Goal: Task Accomplishment & Management: Use online tool/utility

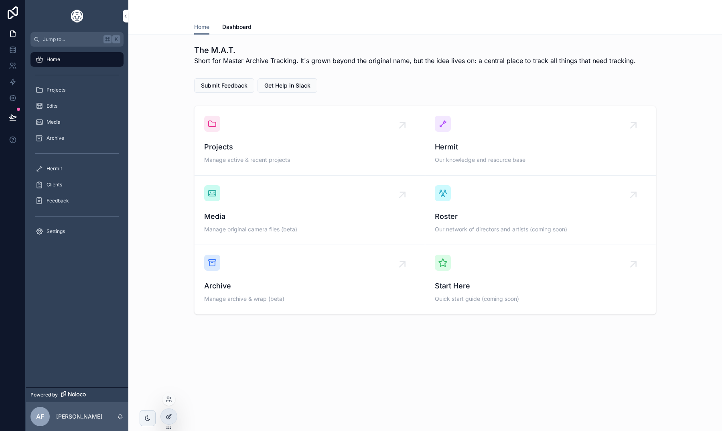
click at [163, 413] on div at bounding box center [169, 416] width 16 height 15
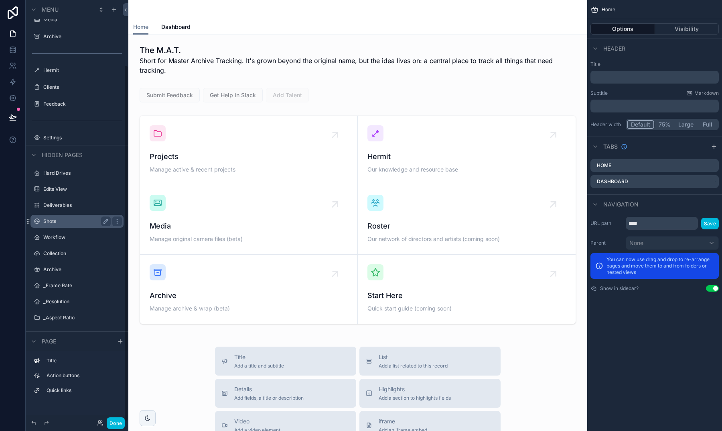
click at [61, 225] on div "Shots" at bounding box center [76, 221] width 67 height 10
click at [57, 220] on label "Shots" at bounding box center [75, 221] width 64 height 6
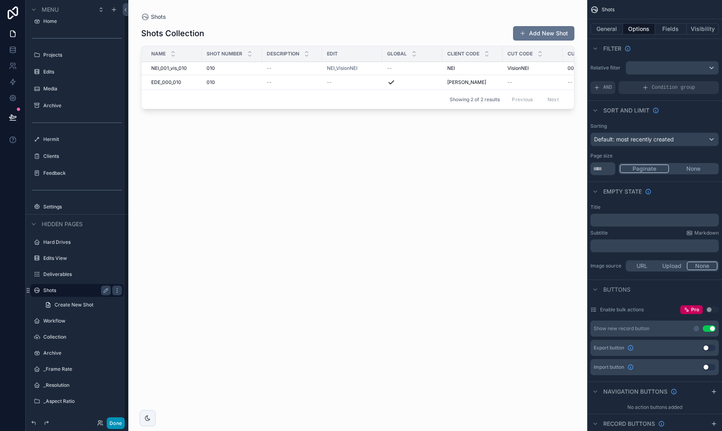
click at [113, 423] on button "Done" at bounding box center [116, 423] width 18 height 12
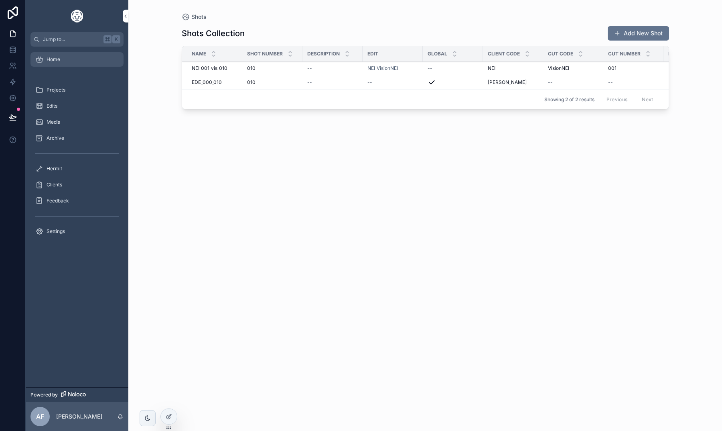
click at [56, 63] on div "Home" at bounding box center [76, 59] width 83 height 13
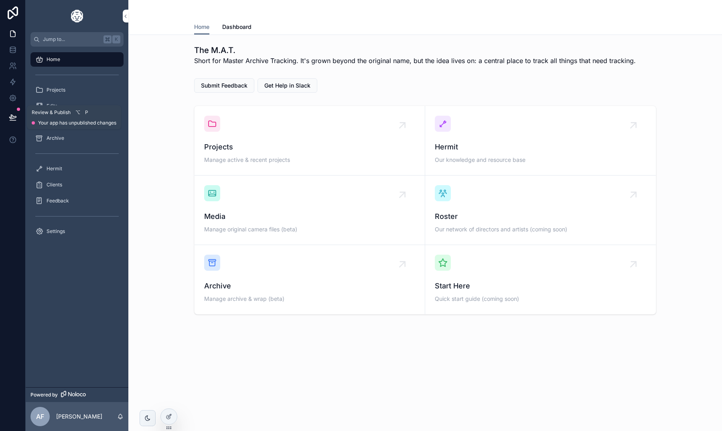
click at [13, 116] on icon at bounding box center [12, 117] width 7 height 4
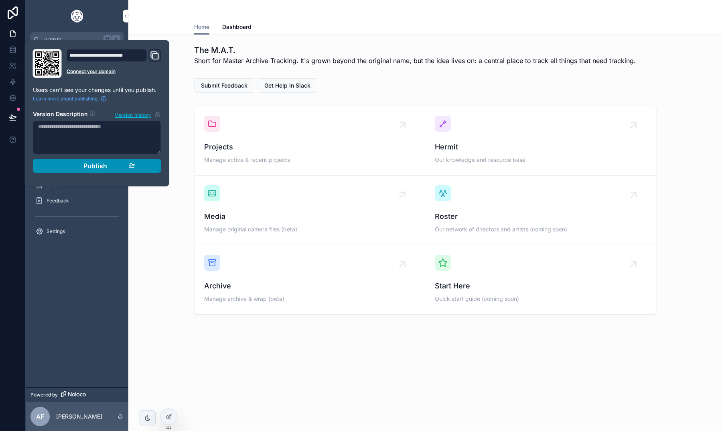
click at [104, 164] on span "Publish" at bounding box center [95, 166] width 24 height 8
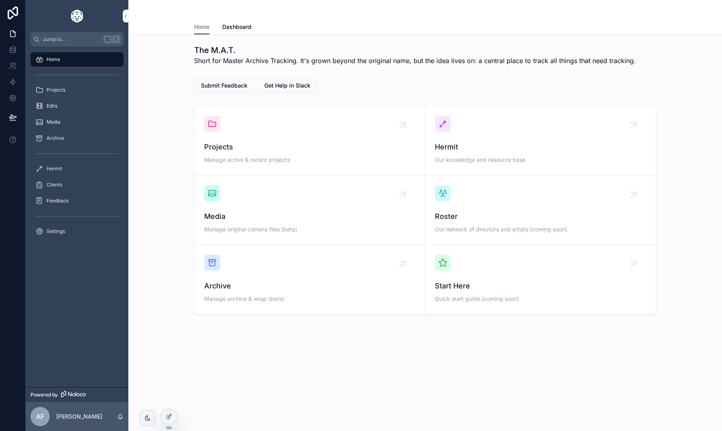
click at [187, 75] on div "The M.A.T. Short for Master Archive Tracking. It's grown beyond the original na…" at bounding box center [425, 202] width 594 height 334
click at [214, 134] on div "Projects Manage active & recent projects" at bounding box center [309, 141] width 211 height 50
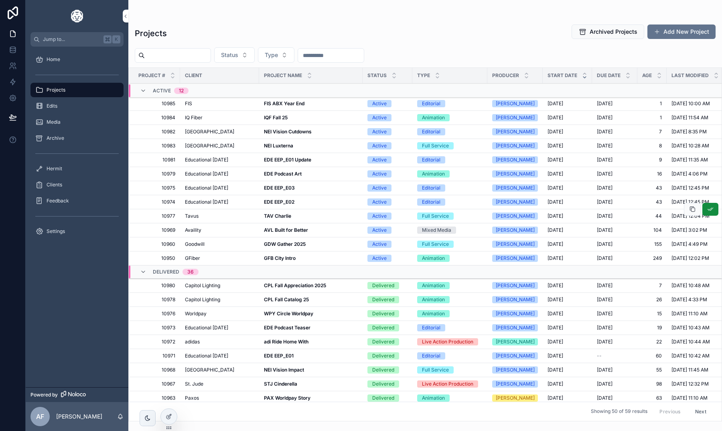
click at [272, 215] on strong "TAV Charlie" at bounding box center [277, 216] width 27 height 6
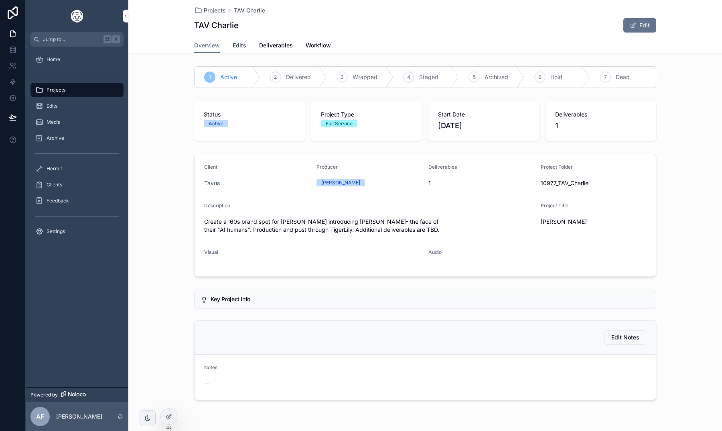
click at [238, 46] on span "Edits" at bounding box center [240, 45] width 14 height 8
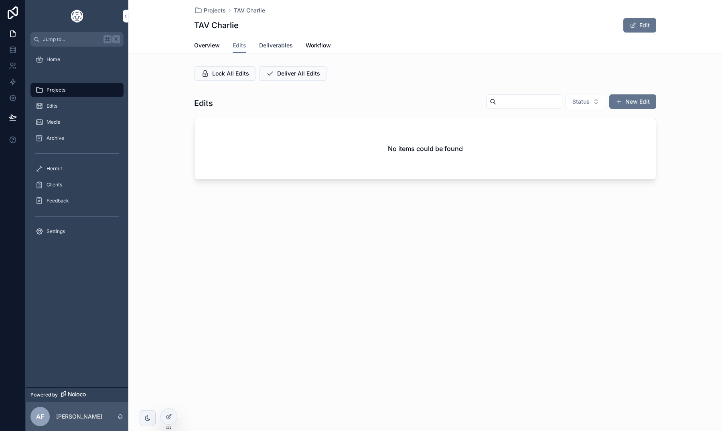
click at [271, 46] on span "Deliverables" at bounding box center [276, 45] width 34 height 8
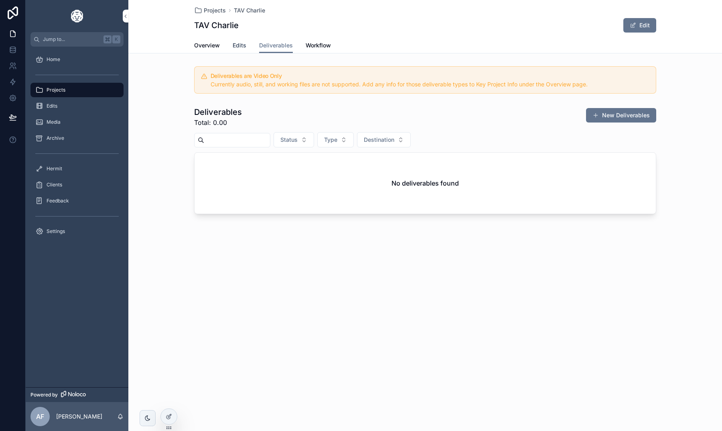
click at [240, 48] on span "Edits" at bounding box center [240, 45] width 14 height 8
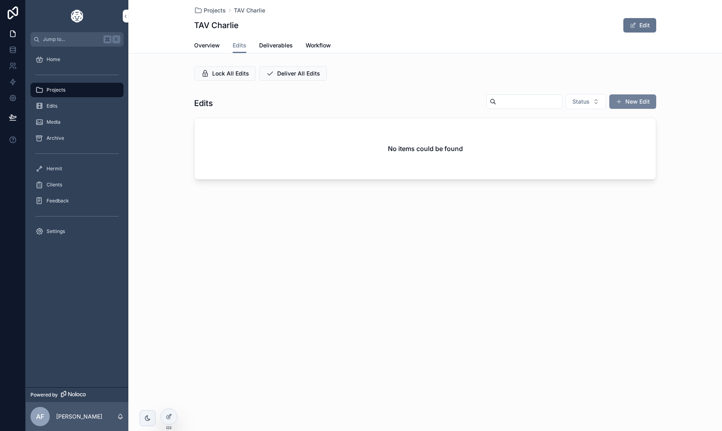
click at [623, 98] on button "New Edit" at bounding box center [633, 101] width 47 height 14
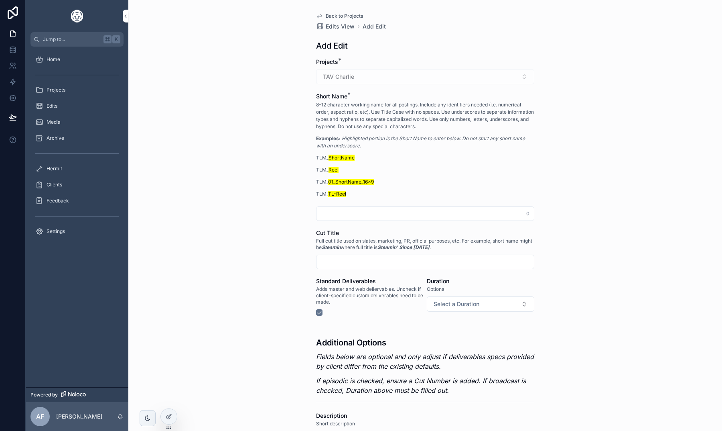
click at [352, 213] on input "scrollable content" at bounding box center [426, 213] width 218 height 11
type input "*******"
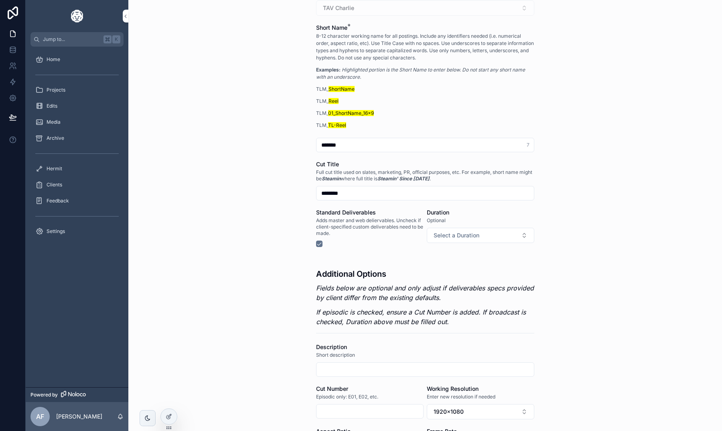
scroll to position [83, 0]
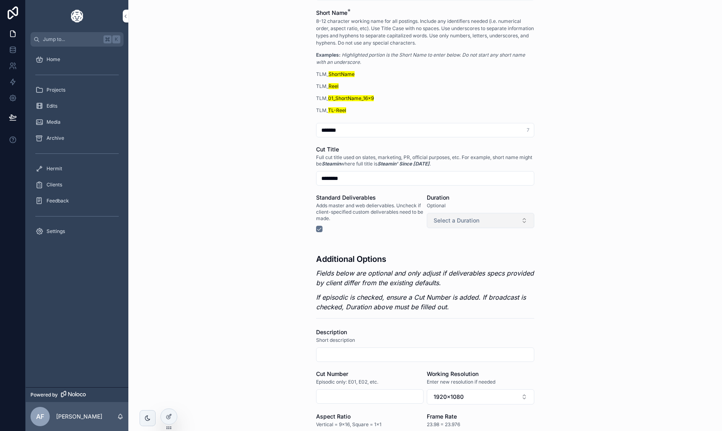
type input "********"
click at [454, 219] on span "Select a Duration" at bounding box center [457, 220] width 46 height 8
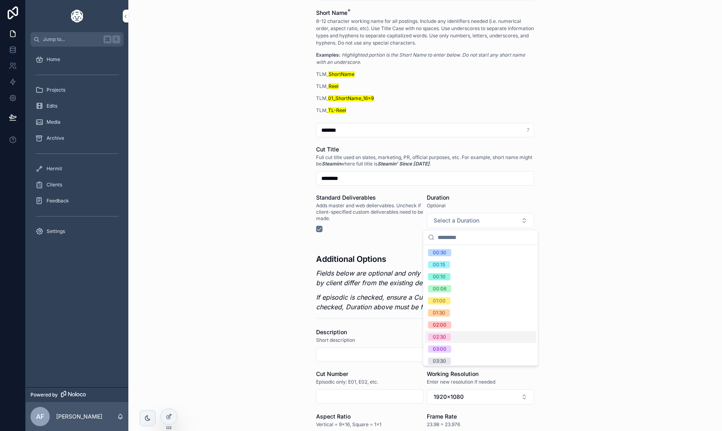
click at [457, 335] on div "02:30" at bounding box center [481, 337] width 112 height 12
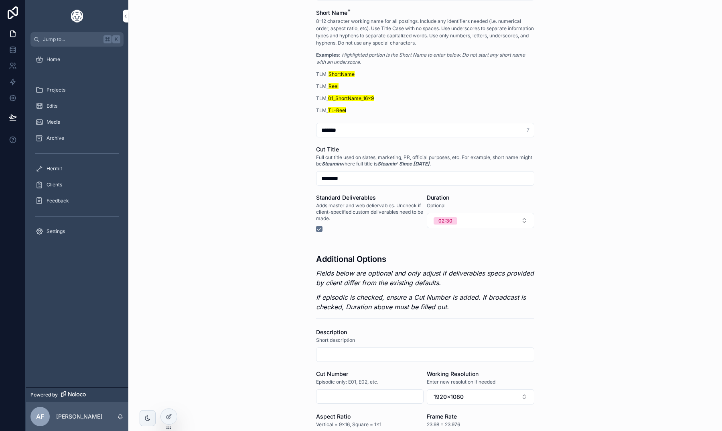
click at [301, 277] on div "Back to Projects Edits View Add Edit Add Edit Projects * TAV [PERSON_NAME] Name…" at bounding box center [425, 132] width 594 height 431
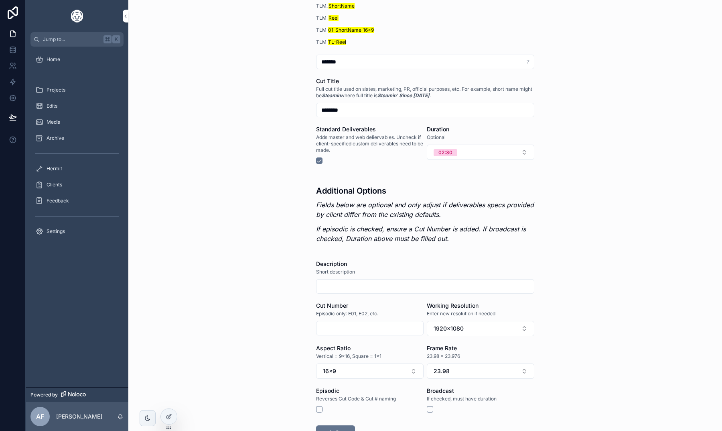
scroll to position [212, 0]
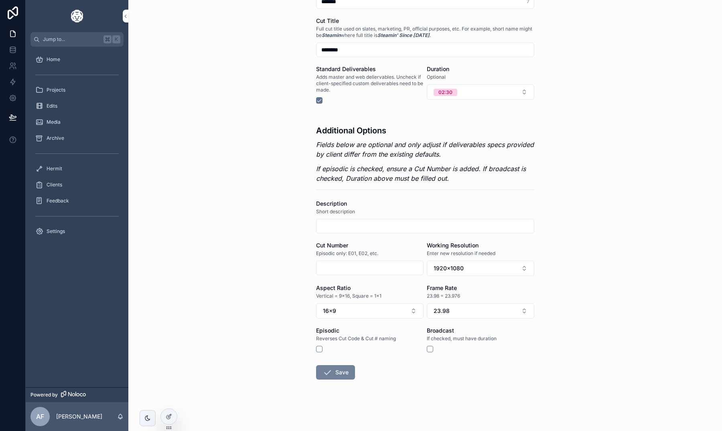
click at [334, 375] on button "Save" at bounding box center [335, 372] width 39 height 14
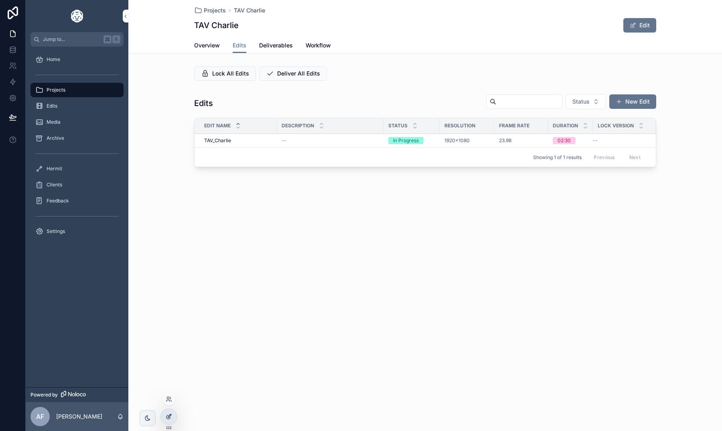
click at [169, 415] on icon at bounding box center [169, 416] width 6 height 6
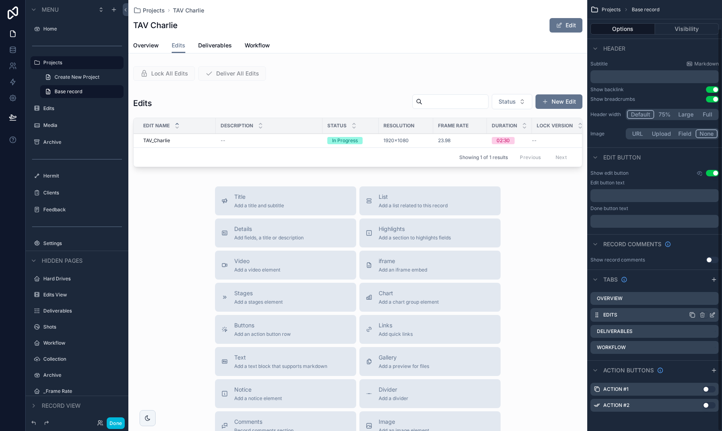
scroll to position [29, 0]
click at [692, 315] on icon "scrollable content" at bounding box center [692, 315] width 6 height 6
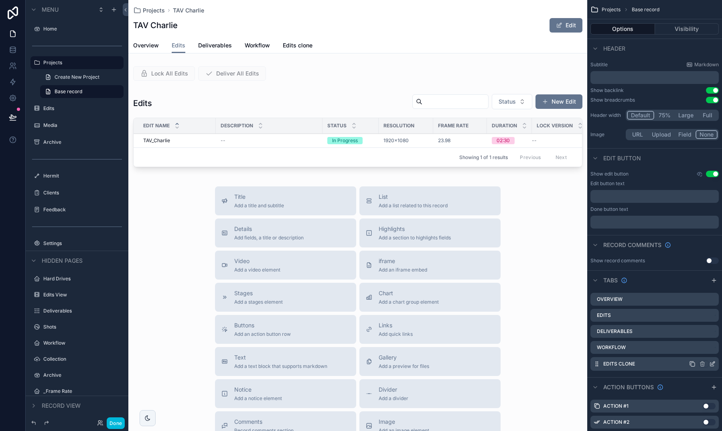
click at [711, 361] on icon "scrollable content" at bounding box center [713, 363] width 6 height 6
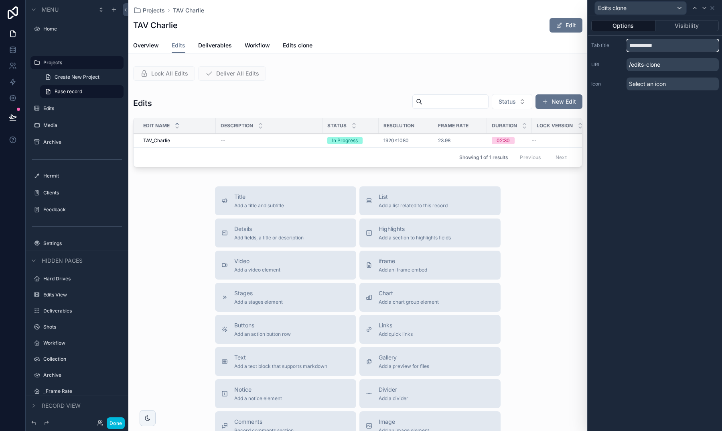
click at [662, 49] on input "**********" at bounding box center [673, 45] width 92 height 13
type input "*****"
click at [716, 7] on icon at bounding box center [713, 8] width 6 height 6
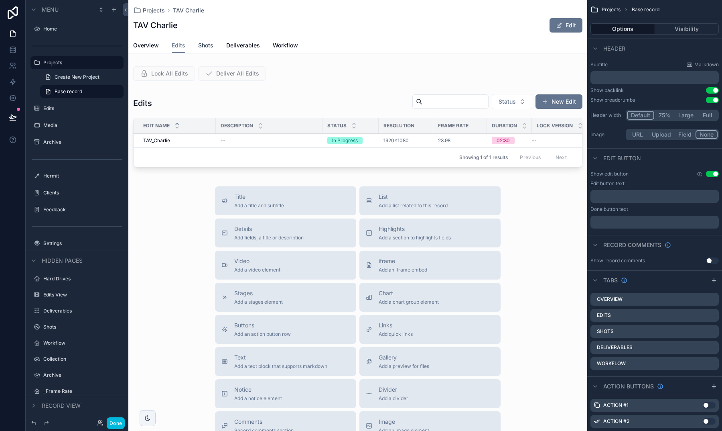
click at [206, 43] on span "Shots" at bounding box center [205, 45] width 15 height 8
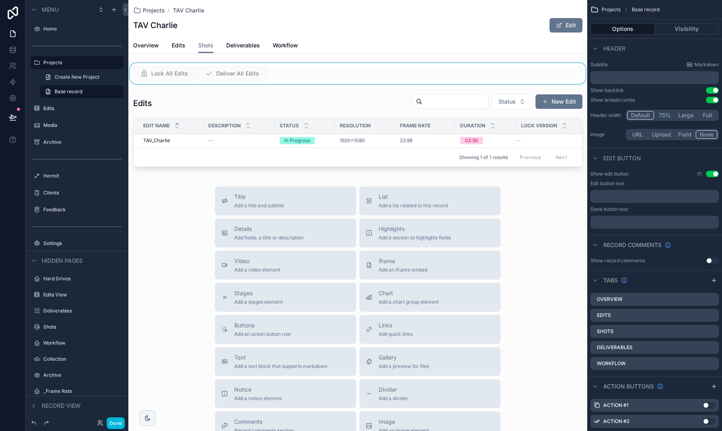
click at [296, 80] on div "scrollable content" at bounding box center [357, 73] width 459 height 21
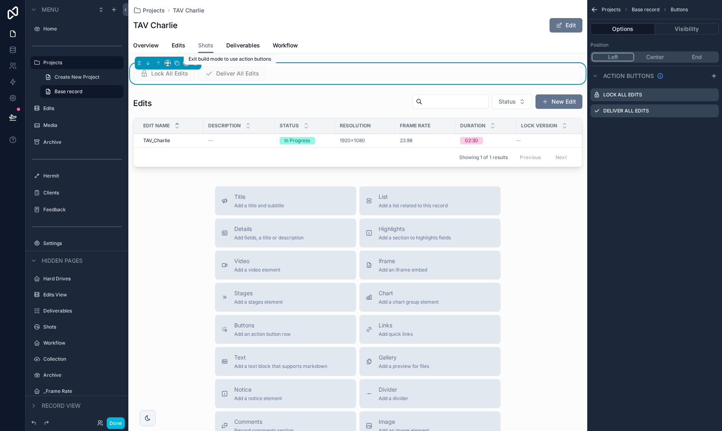
click at [195, 63] on div "Exit build mode to use action buttons Exit build mode to use action buttons" at bounding box center [230, 58] width 92 height 11
click at [194, 63] on icon "scrollable content" at bounding box center [195, 63] width 3 height 3
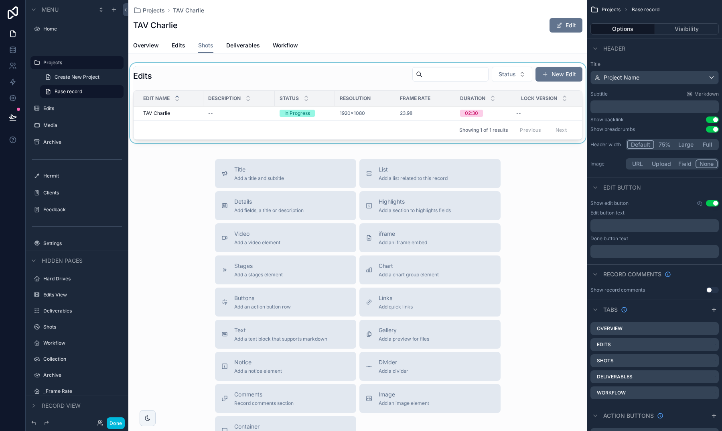
click at [196, 69] on div "scrollable content" at bounding box center [357, 104] width 459 height 83
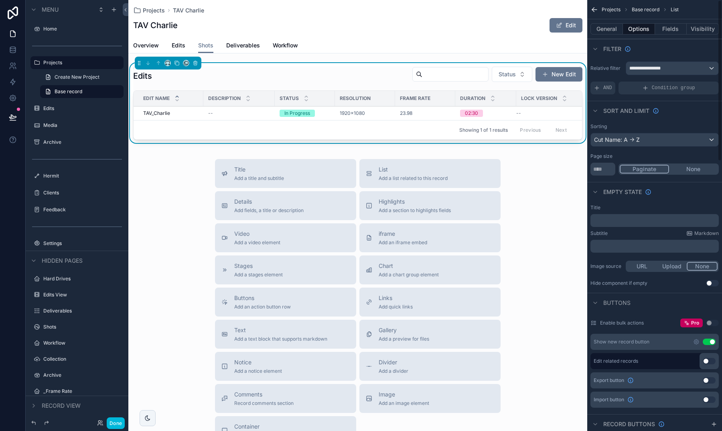
click at [655, 72] on div "**********" at bounding box center [672, 68] width 92 height 13
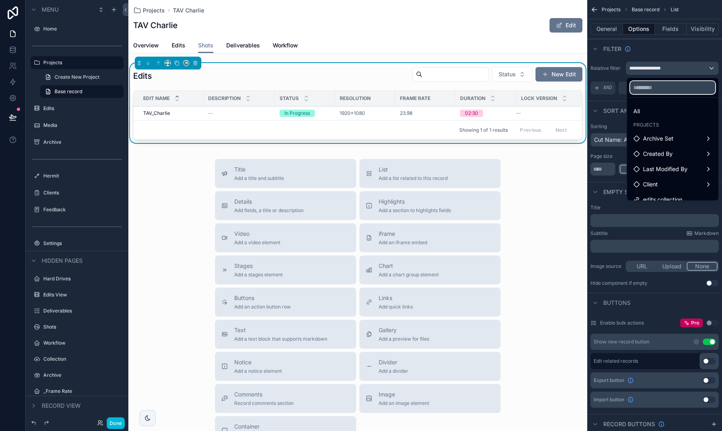
click at [652, 88] on input "text" at bounding box center [672, 87] width 85 height 13
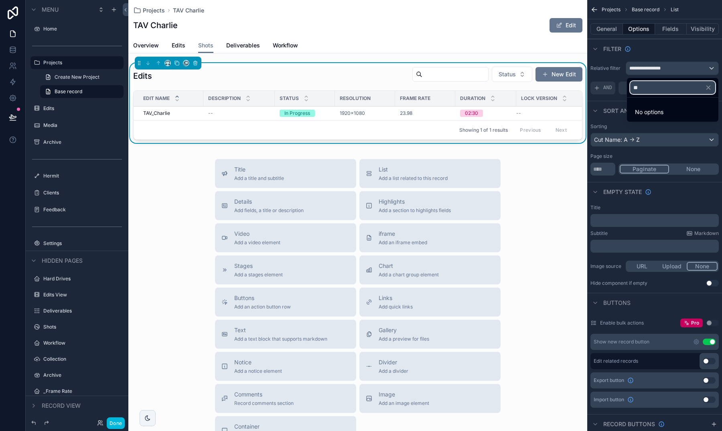
type input "*"
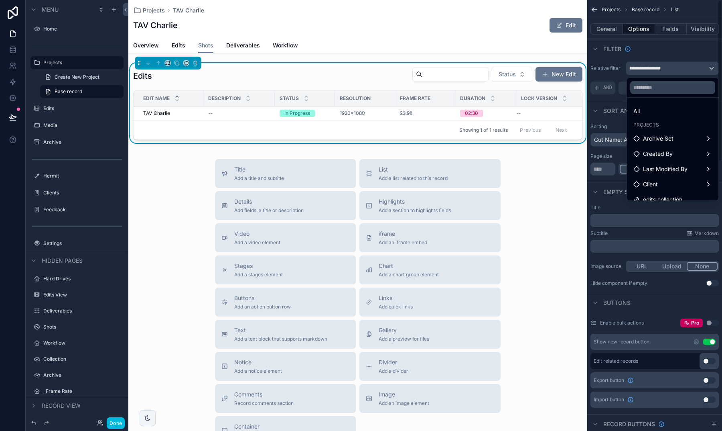
click at [657, 49] on div "scrollable content" at bounding box center [361, 215] width 722 height 431
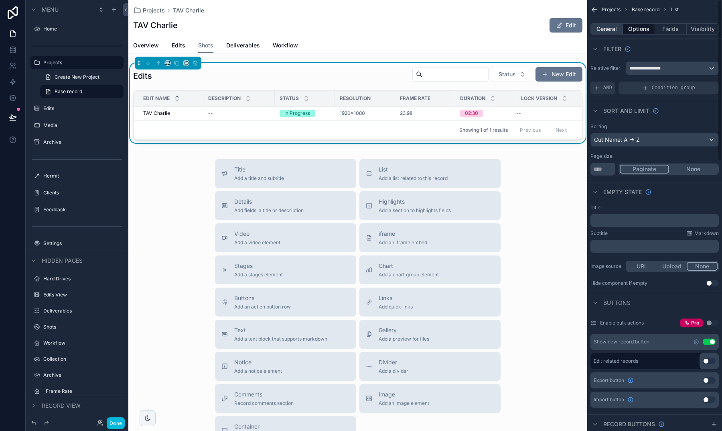
click at [619, 24] on button "General" at bounding box center [607, 28] width 33 height 11
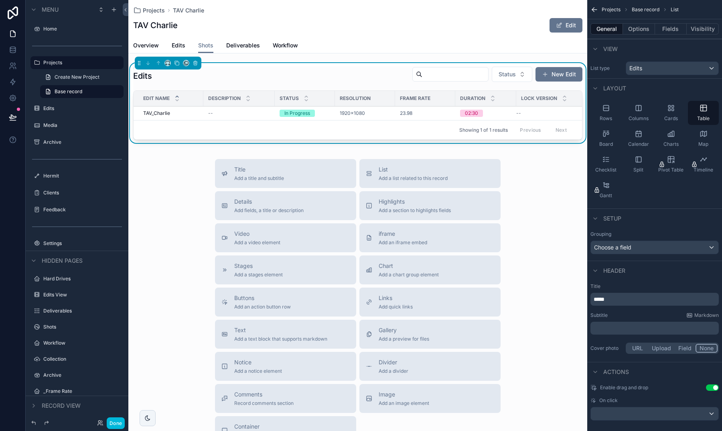
click at [645, 65] on div "Edits" at bounding box center [672, 68] width 92 height 13
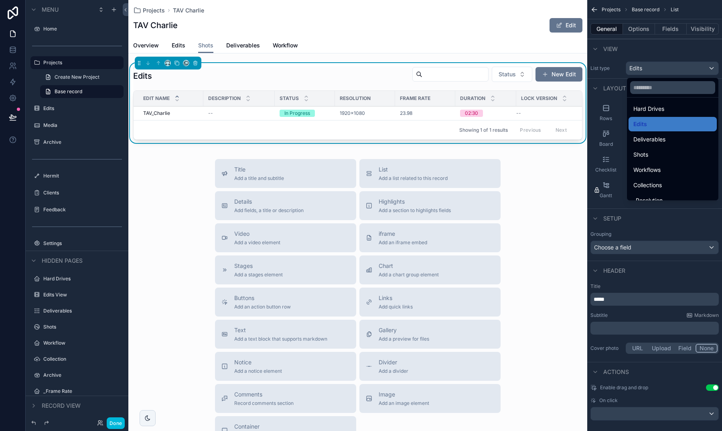
scroll to position [110, 0]
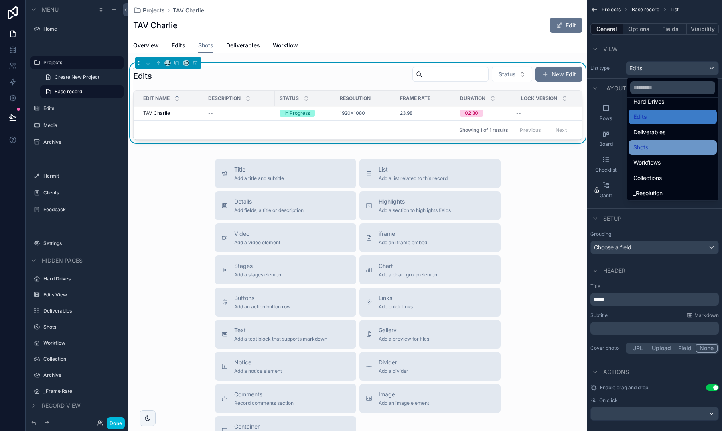
click at [646, 143] on div "Shots" at bounding box center [673, 147] width 79 height 10
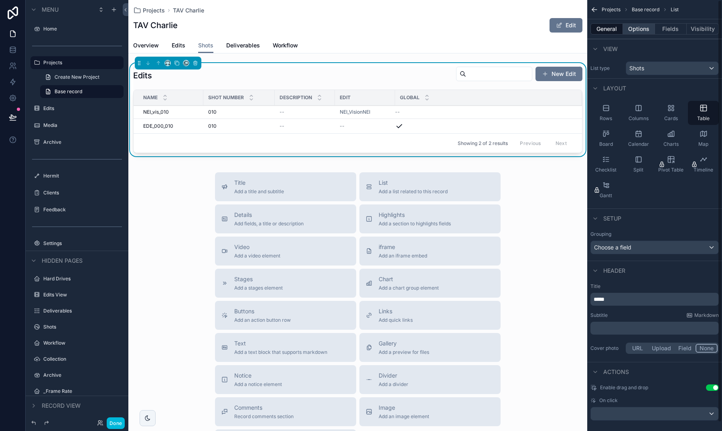
click at [635, 28] on button "Options" at bounding box center [639, 28] width 32 height 11
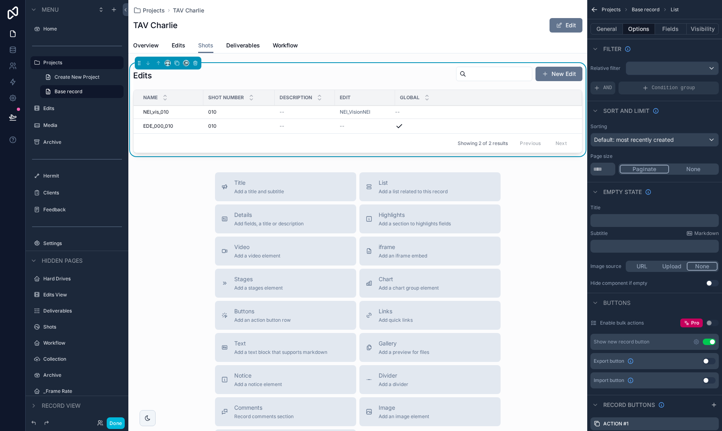
click at [643, 68] on div "scrollable content" at bounding box center [672, 68] width 92 height 13
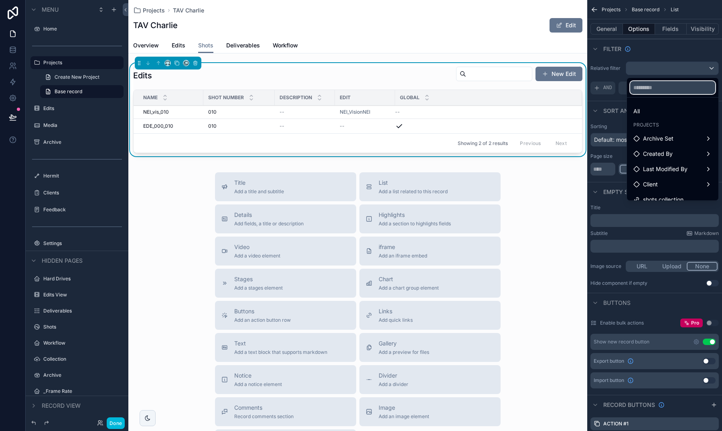
click at [643, 89] on input "text" at bounding box center [672, 87] width 85 height 13
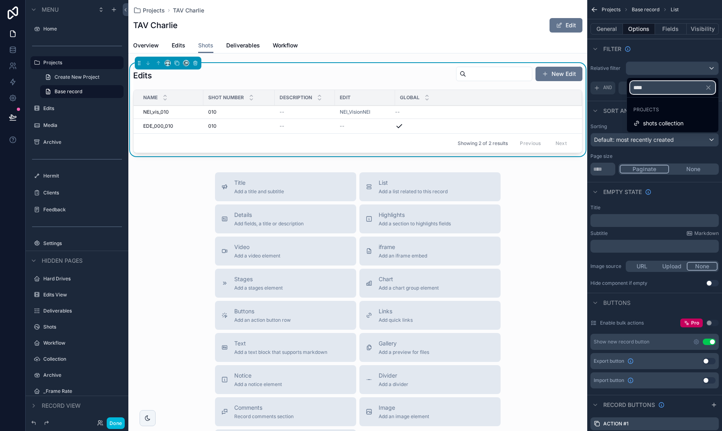
type input "*****"
click at [643, 123] on span "shots collection" at bounding box center [663, 123] width 41 height 10
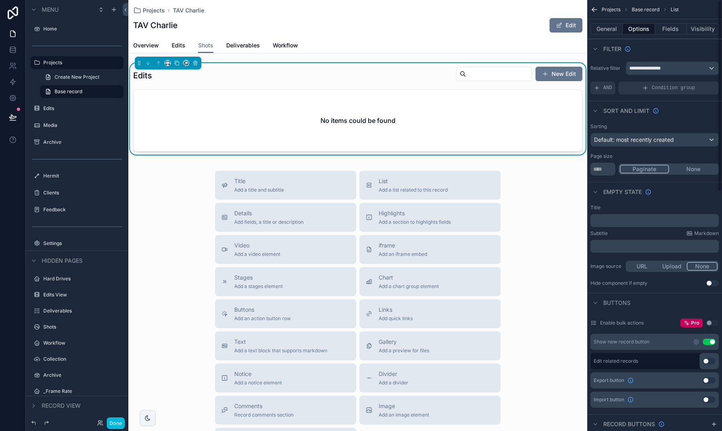
scroll to position [0, 0]
drag, startPoint x: 606, startPoint y: 168, endPoint x: 575, endPoint y: 162, distance: 30.7
click at [575, 162] on div "**********" at bounding box center [425, 215] width 594 height 431
type input "**"
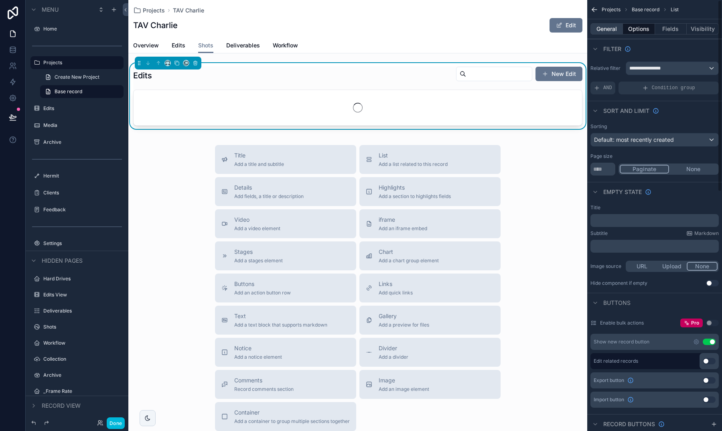
click at [613, 28] on button "General" at bounding box center [607, 28] width 33 height 11
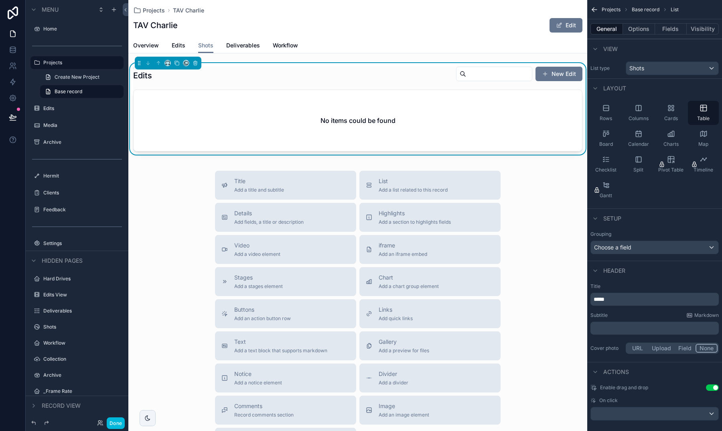
click at [631, 294] on div "*****" at bounding box center [655, 299] width 128 height 13
click at [629, 303] on div "*****" at bounding box center [655, 299] width 128 height 13
click at [648, 282] on div "Title ***** Subtitle Markdown ﻿ Cover photo URL Upload Field None" at bounding box center [655, 319] width 135 height 79
click at [631, 23] on div "General Options Fields Visibility" at bounding box center [655, 28] width 135 height 19
click at [630, 30] on button "Options" at bounding box center [639, 28] width 32 height 11
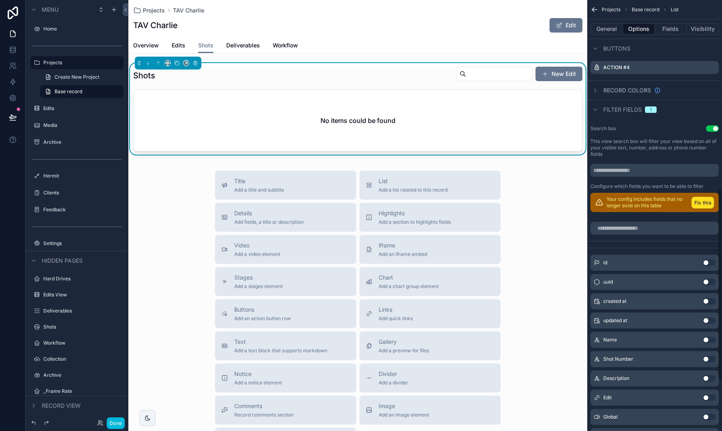
scroll to position [428, 0]
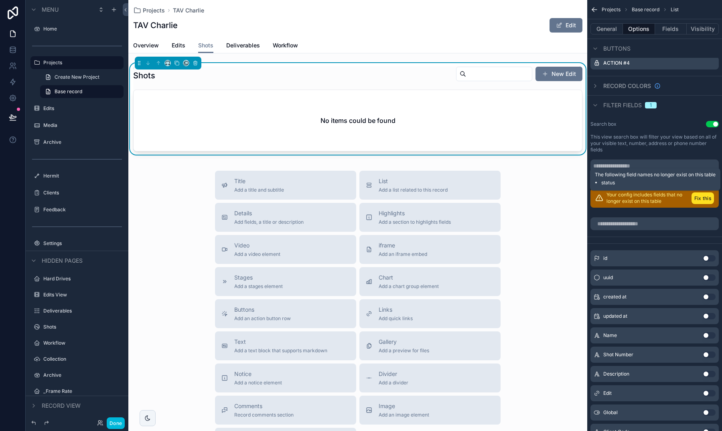
click at [700, 201] on button "Fix this" at bounding box center [703, 198] width 22 height 12
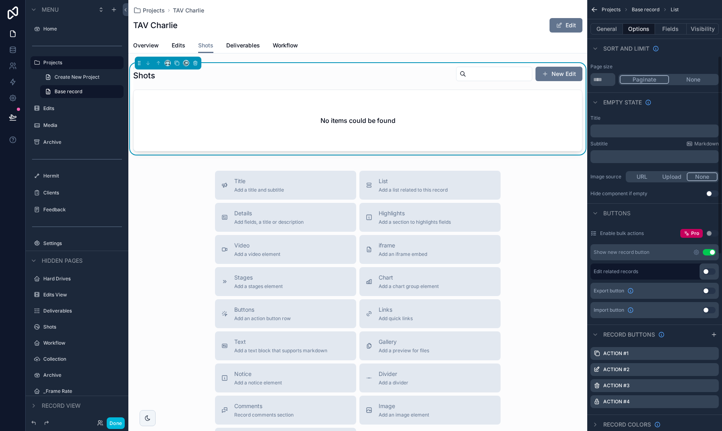
scroll to position [62, 0]
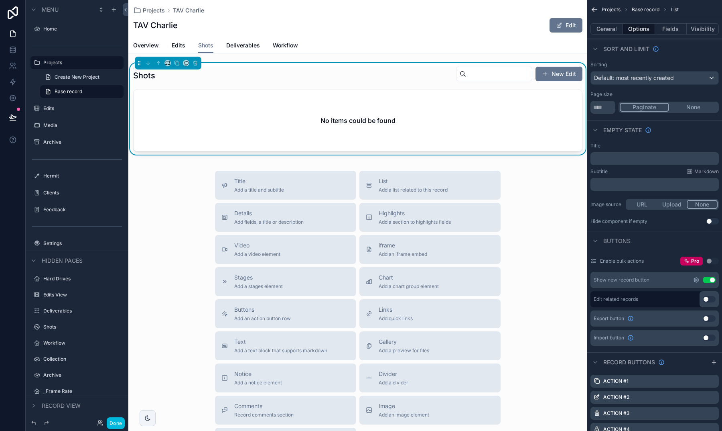
click at [699, 281] on icon "scrollable content" at bounding box center [696, 280] width 6 height 6
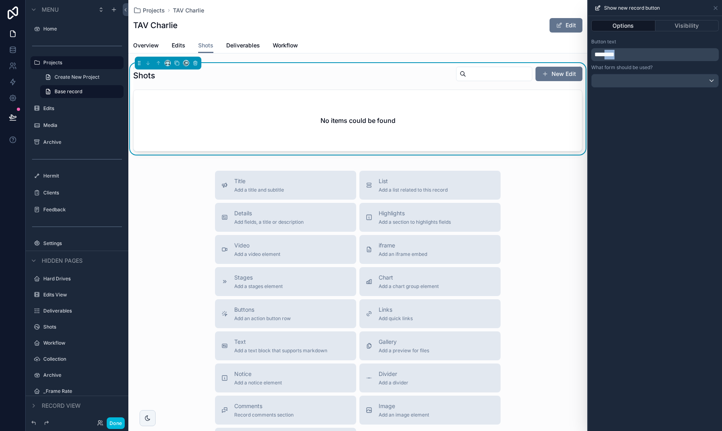
drag, startPoint x: 611, startPoint y: 54, endPoint x: 628, endPoint y: 54, distance: 16.9
click at [628, 54] on p "********" at bounding box center [656, 55] width 123 height 10
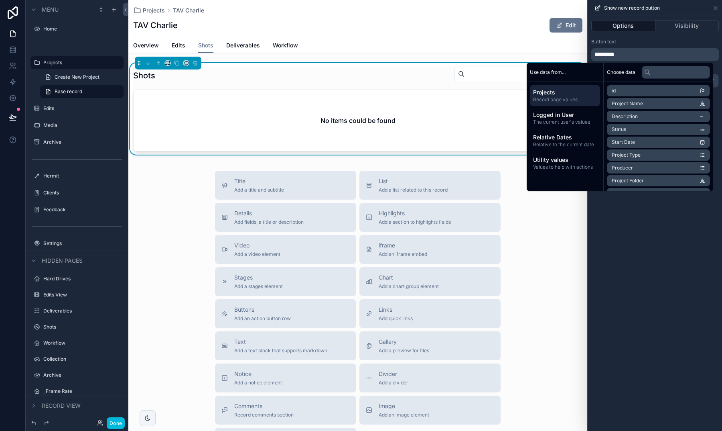
click at [653, 215] on div "Options Visibility Button text ******** What form should be used?" at bounding box center [655, 223] width 134 height 415
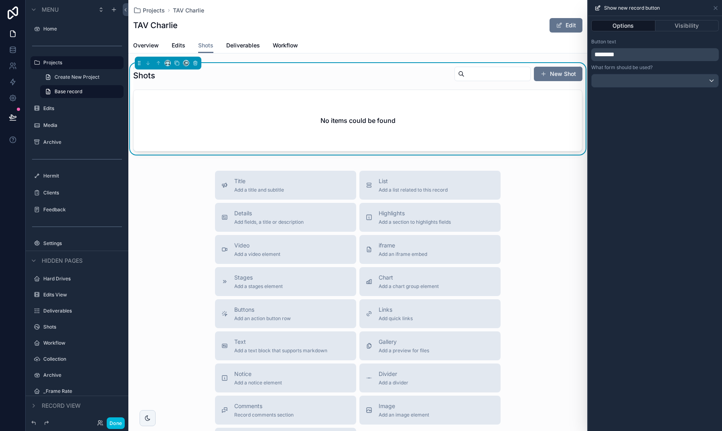
click at [661, 83] on div at bounding box center [655, 80] width 127 height 13
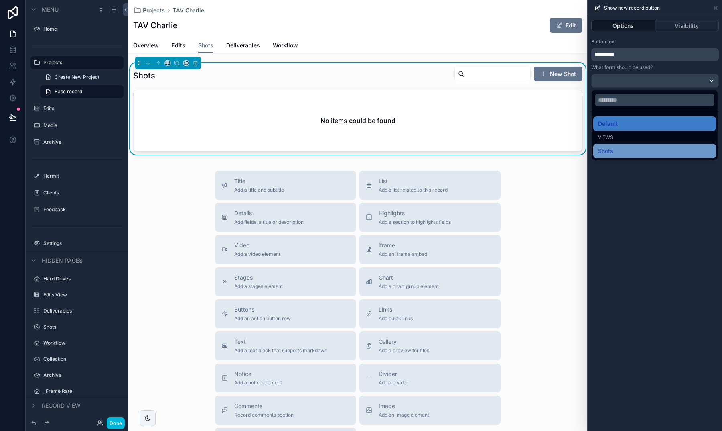
click at [632, 144] on div "Shots" at bounding box center [655, 151] width 123 height 14
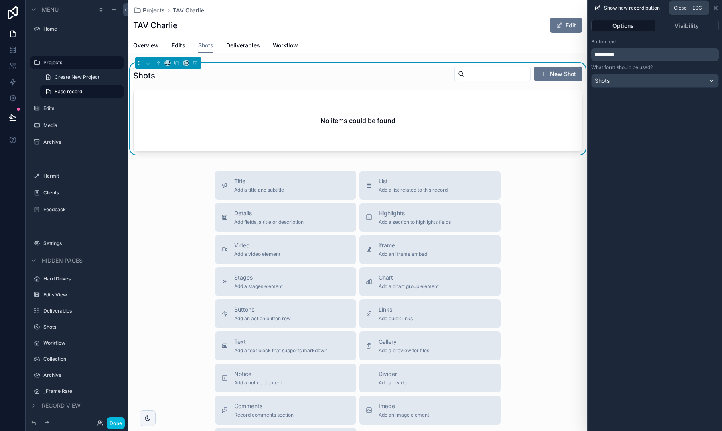
click at [715, 7] on icon at bounding box center [716, 8] width 6 height 6
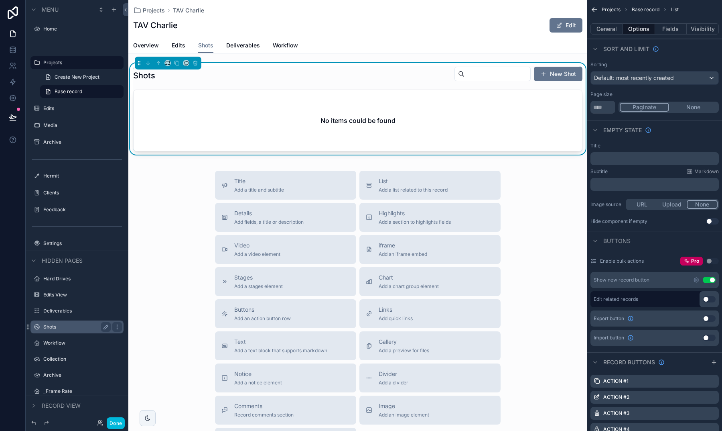
click at [73, 330] on div "Shots" at bounding box center [76, 327] width 67 height 10
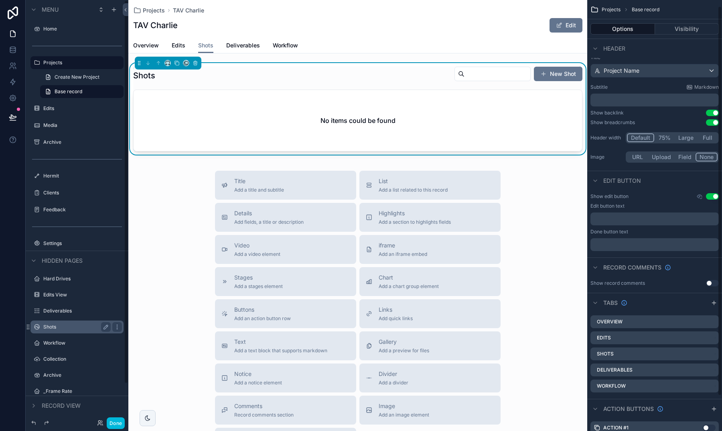
click at [47, 324] on label "Shots" at bounding box center [75, 326] width 64 height 6
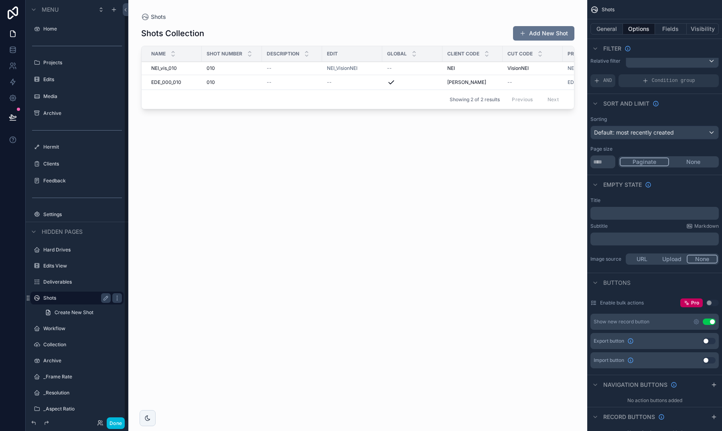
scroll to position [8, 0]
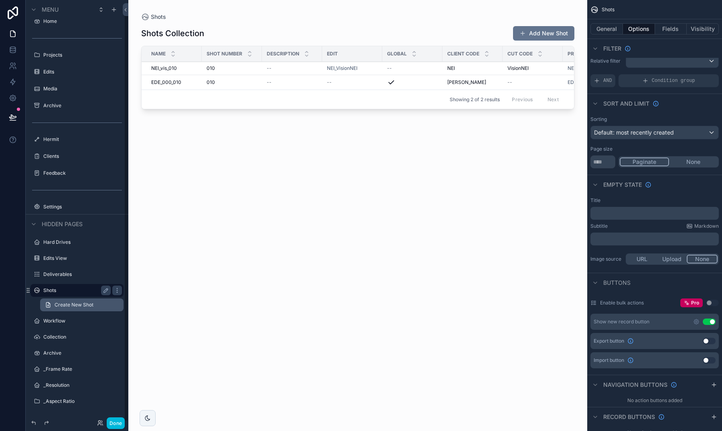
click at [63, 303] on span "Create New Shot" at bounding box center [74, 304] width 39 height 6
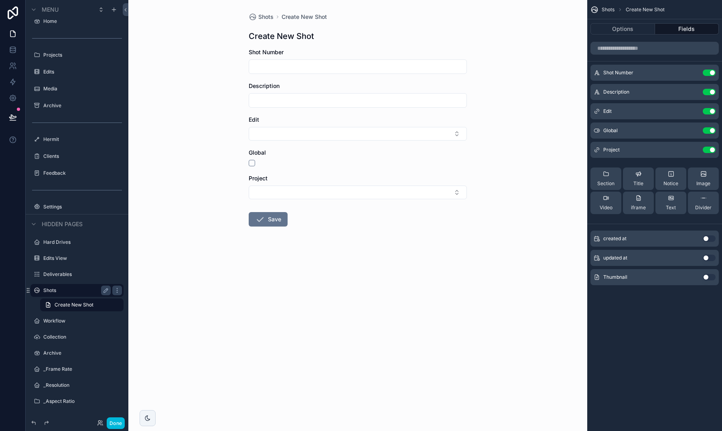
click at [710, 278] on button "Use setting" at bounding box center [709, 277] width 13 height 6
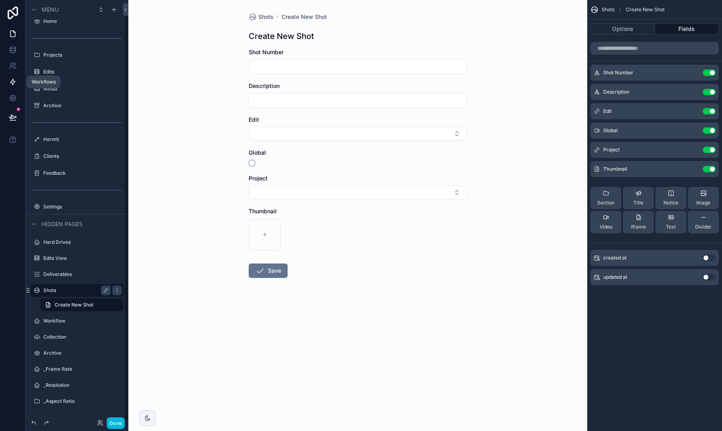
click at [11, 82] on icon at bounding box center [12, 82] width 5 height 6
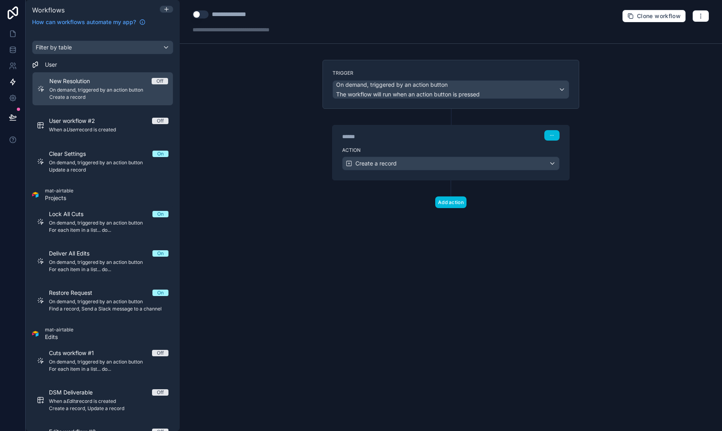
click at [167, 15] on div "How can workflows automate my app?" at bounding box center [103, 20] width 148 height 11
click at [168, 11] on icon at bounding box center [166, 9] width 6 height 6
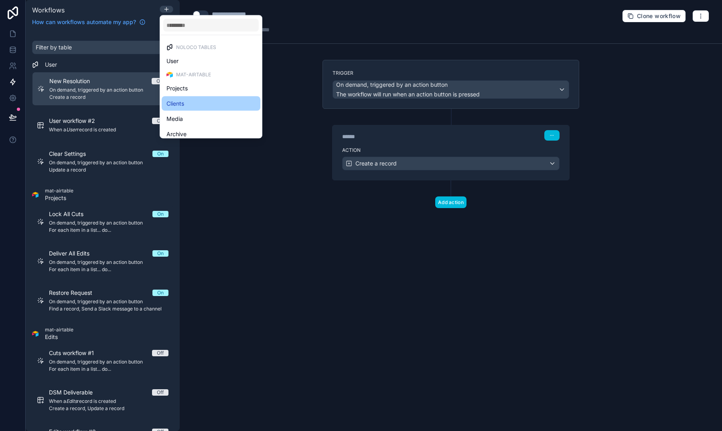
scroll to position [92, 0]
click at [185, 102] on div "Shots" at bounding box center [211, 104] width 89 height 10
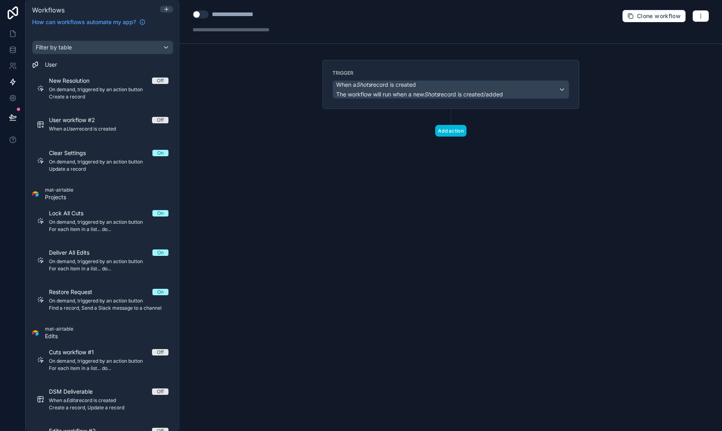
click at [412, 96] on span "The workflow will run when a new Shots record is created/added" at bounding box center [419, 94] width 167 height 7
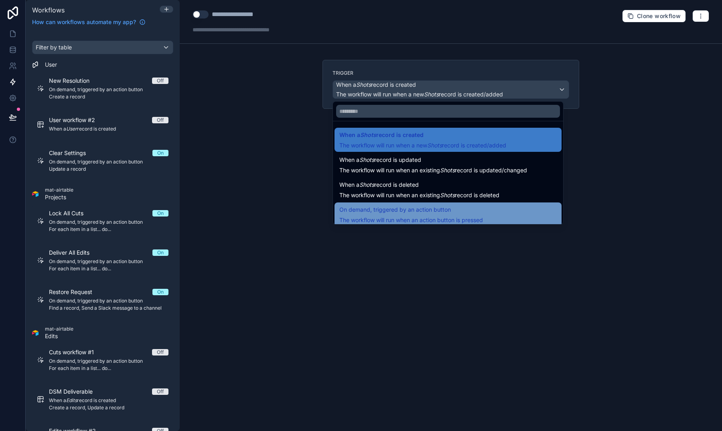
click at [413, 218] on span "The workflow will run when an action button is pressed" at bounding box center [412, 219] width 144 height 7
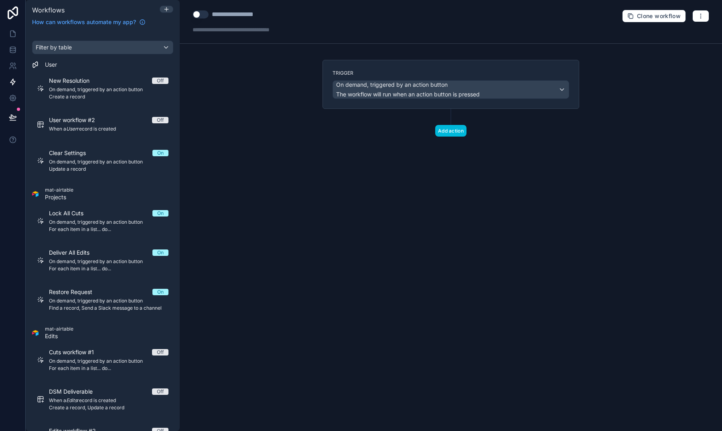
click at [451, 139] on div "Trigger On demand, triggered by an action button The workflow will run when an …" at bounding box center [451, 111] width 270 height 102
click at [451, 130] on button "Add action" at bounding box center [450, 131] width 31 height 12
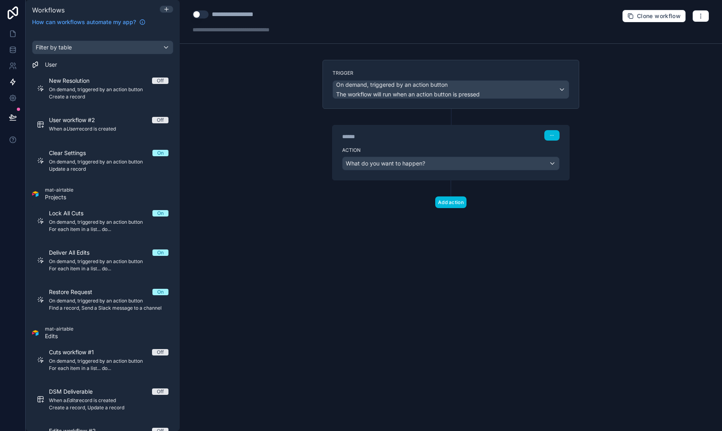
click at [411, 167] on span "What do you want to happen?" at bounding box center [385, 163] width 79 height 8
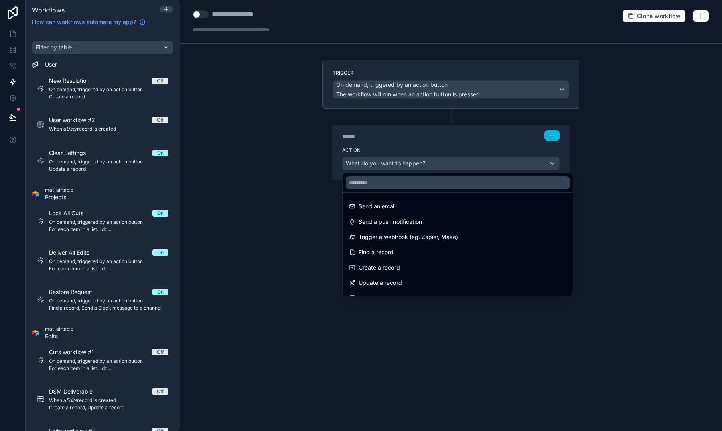
click at [321, 220] on div at bounding box center [361, 215] width 722 height 431
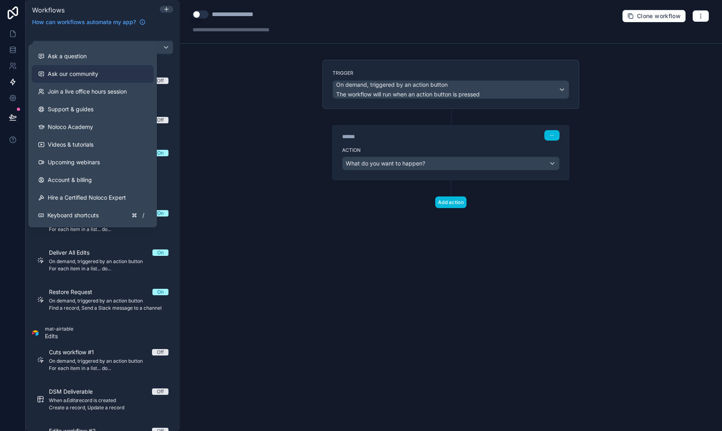
click at [79, 80] on link "Ask our community" at bounding box center [93, 74] width 122 height 18
